Goal: Book appointment/travel/reservation

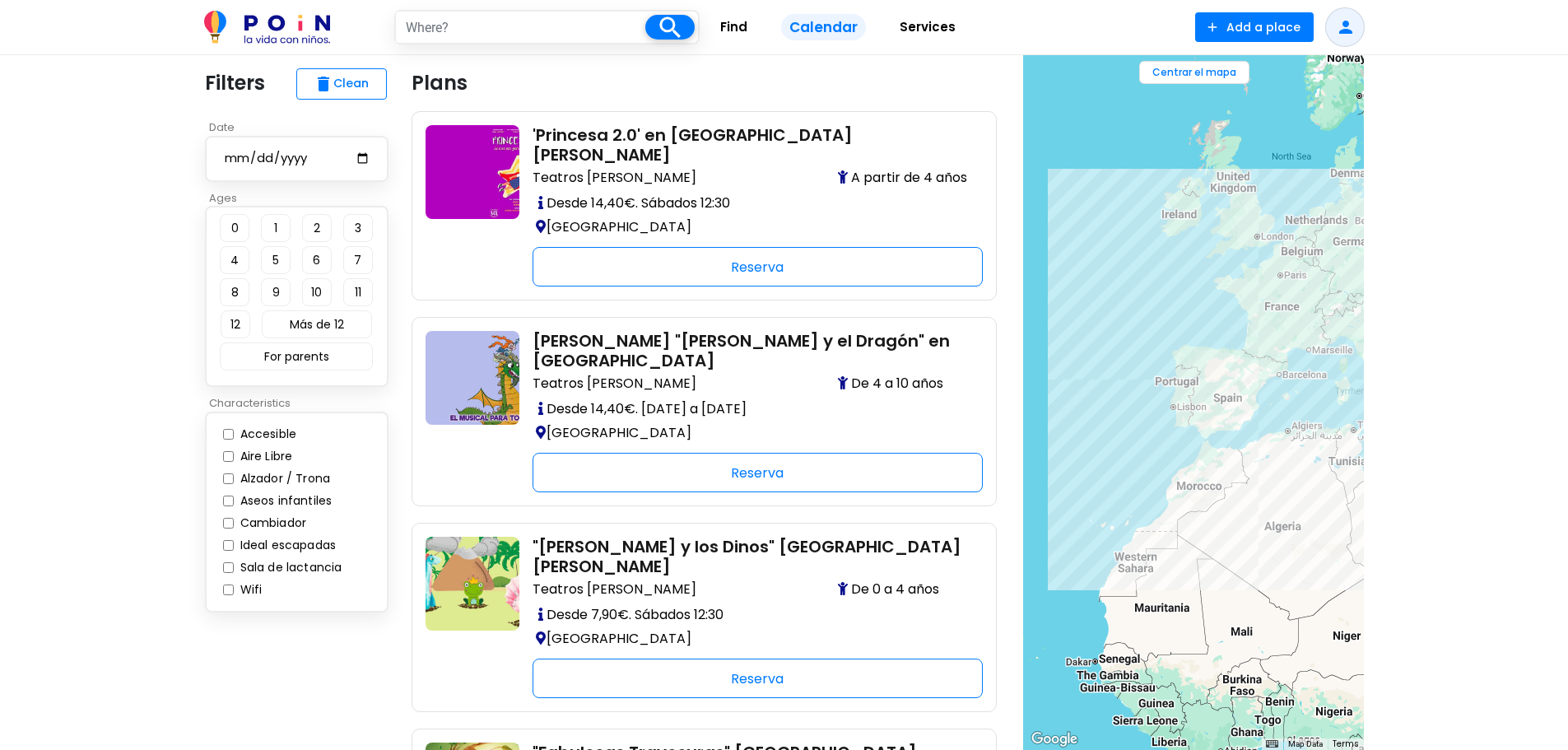
click at [362, 162] on input "date" at bounding box center [297, 159] width 147 height 21
type input "[DATE]"
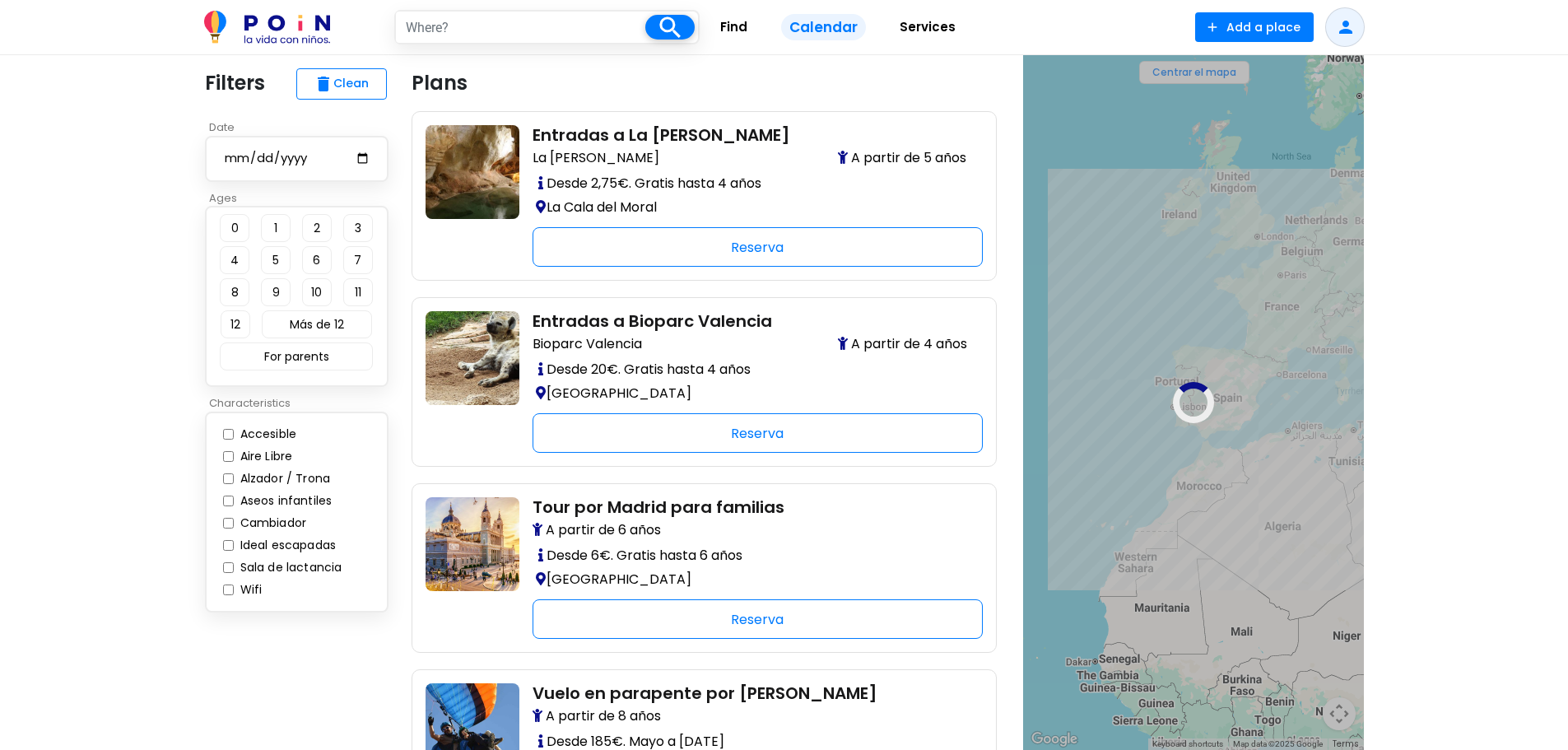
click at [237, 229] on button "0" at bounding box center [235, 228] width 30 height 28
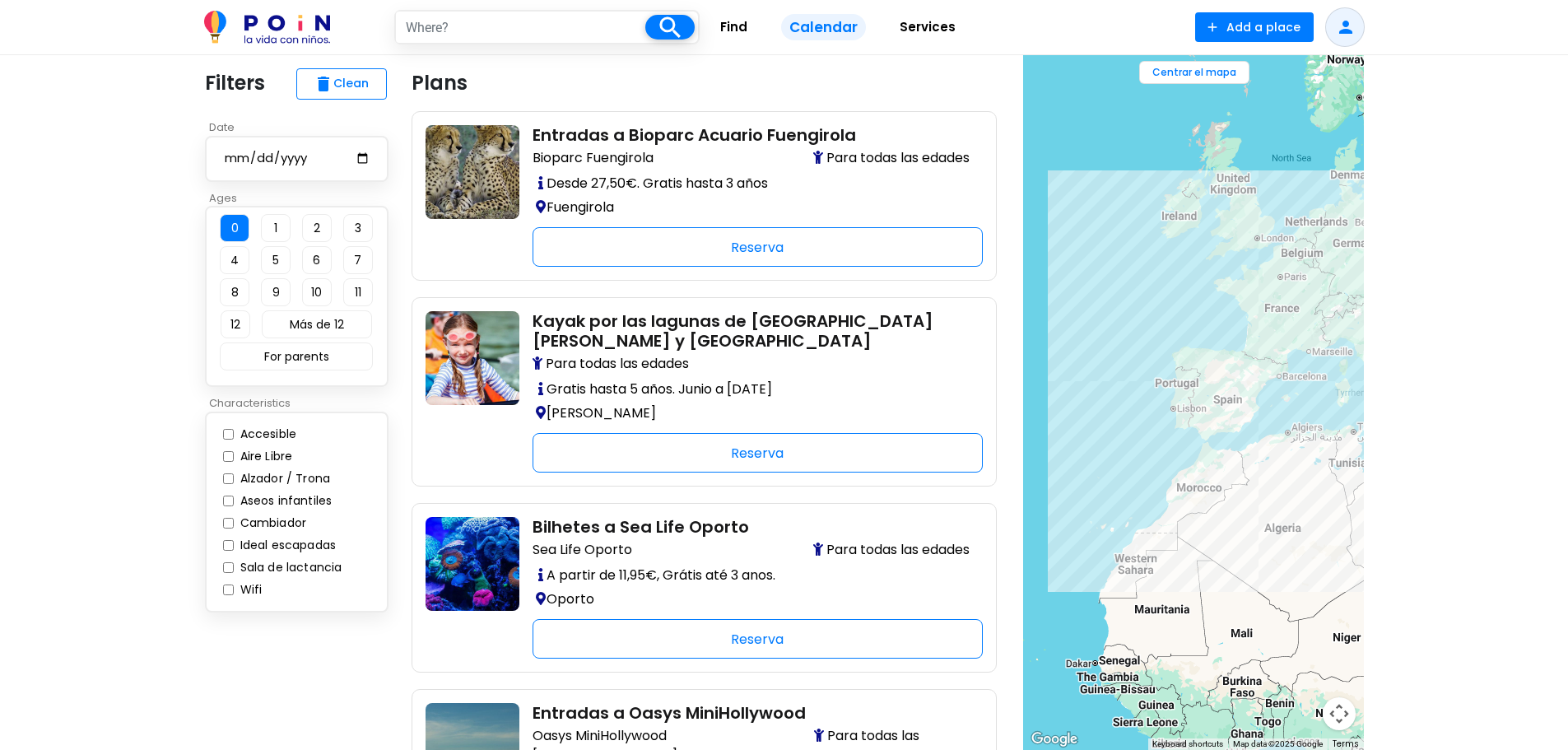
click at [588, 20] on input "text" at bounding box center [521, 26] width 250 height 31
type input "[GEOGRAPHIC_DATA]"
click at [669, 15] on span at bounding box center [669, 27] width 50 height 24
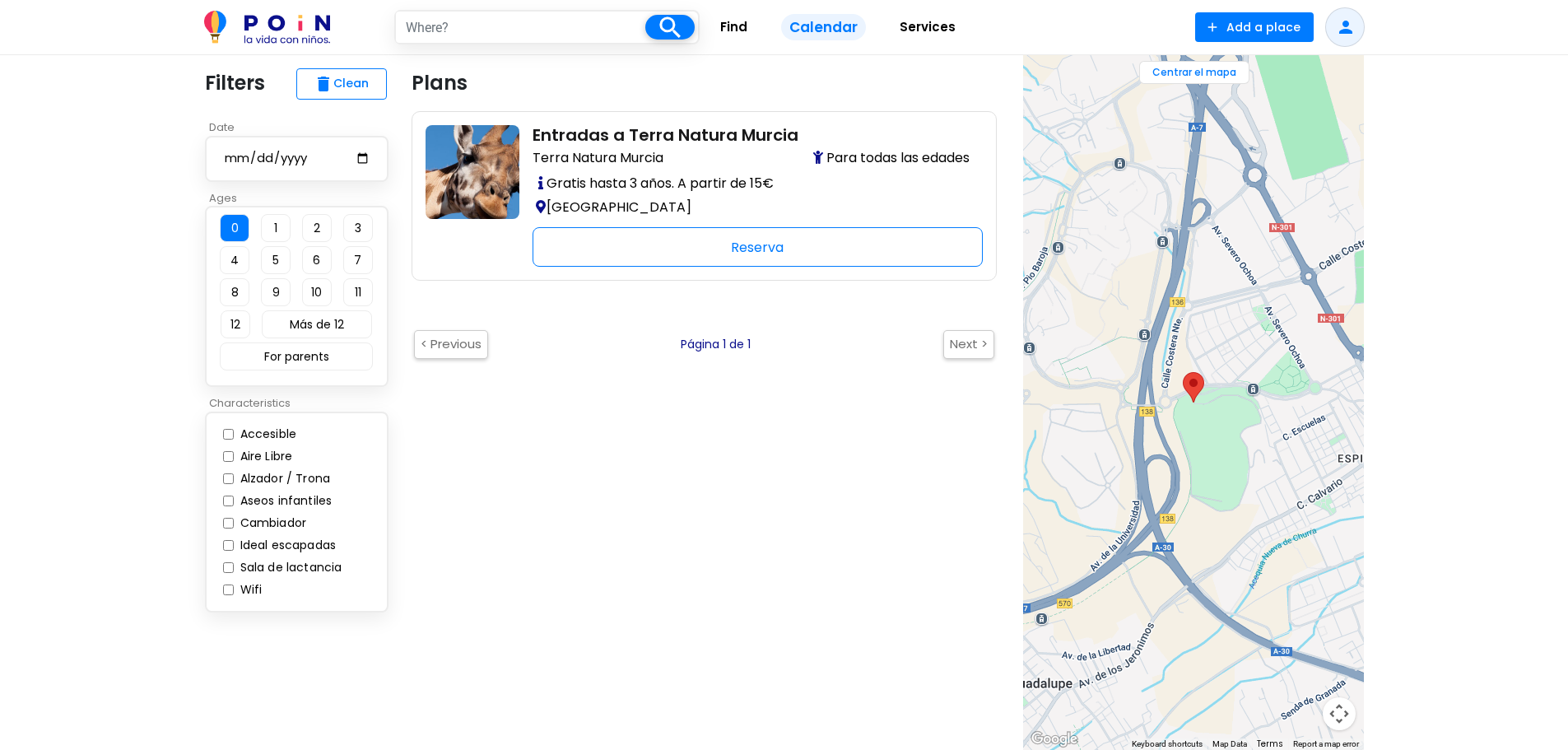
click at [235, 231] on button "0" at bounding box center [235, 228] width 30 height 28
type input "[GEOGRAPHIC_DATA]"
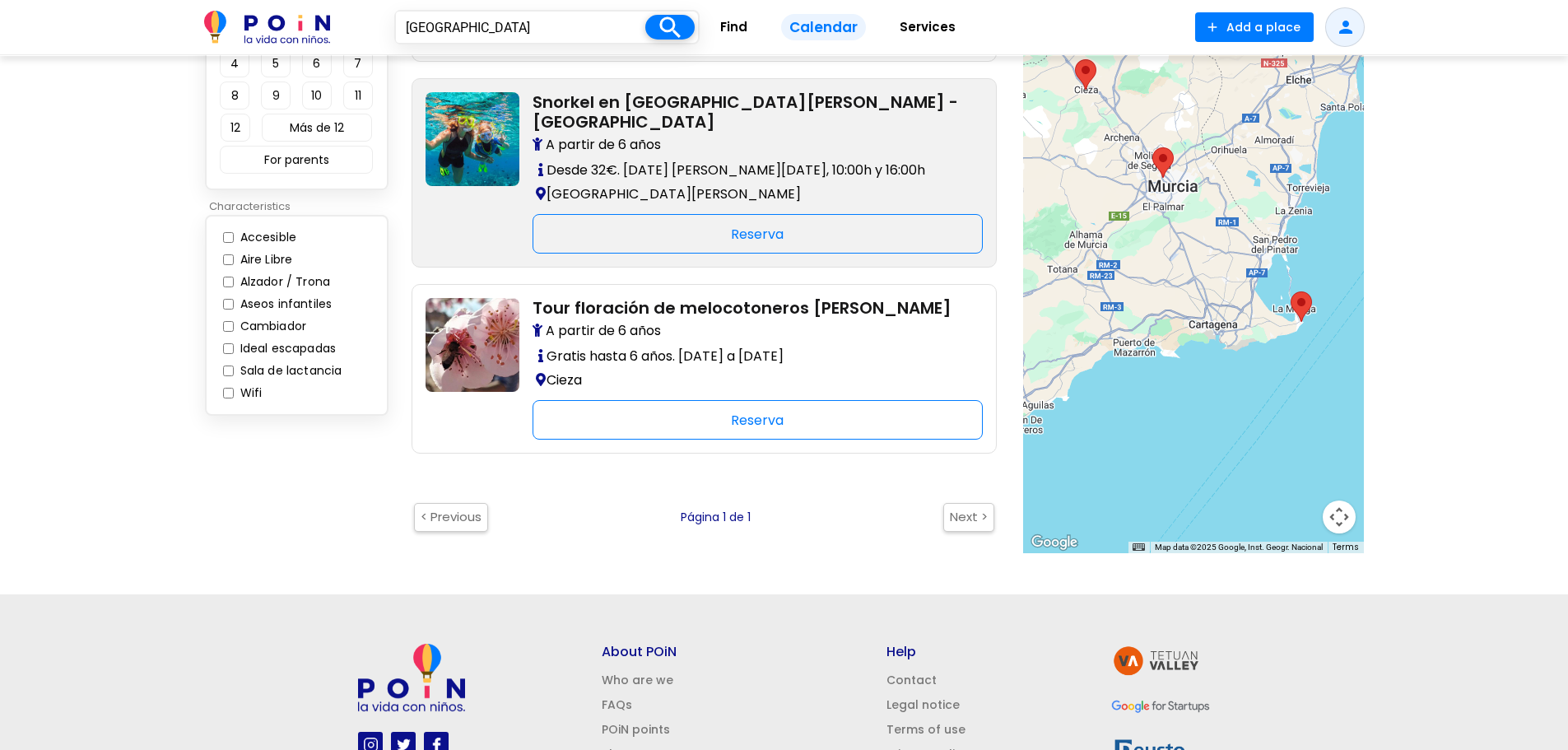
scroll to position [247, 0]
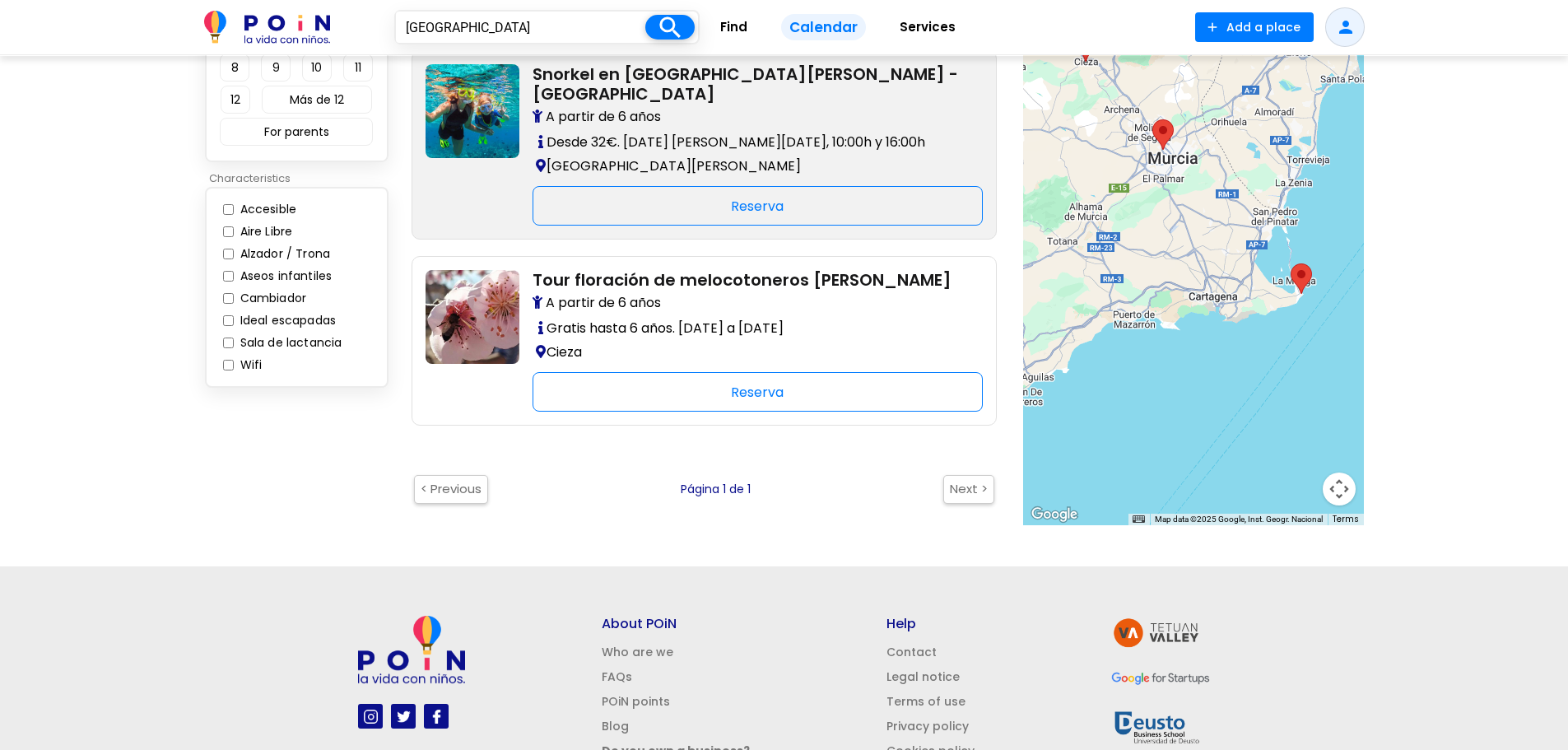
click at [726, 269] on h2 "Tour floración de melocotoneros [PERSON_NAME]" at bounding box center [750, 279] width 437 height 20
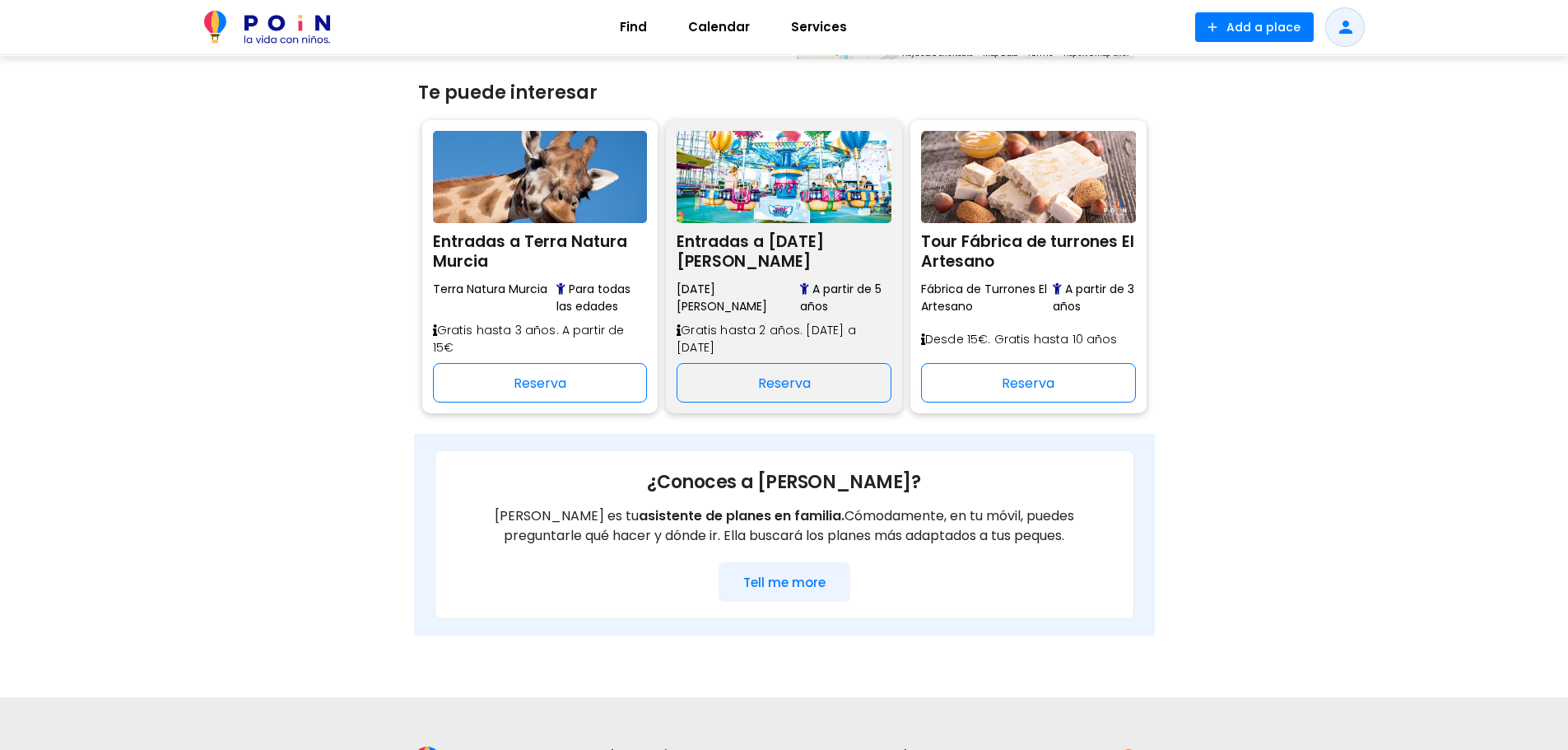
scroll to position [905, 0]
